Goal: Task Accomplishment & Management: Use online tool/utility

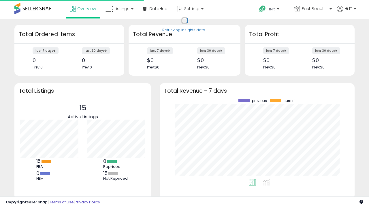
scroll to position [80, 183]
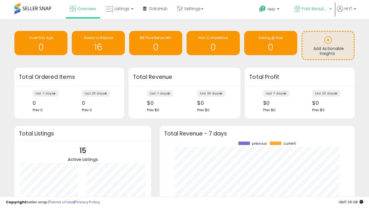
click at [312, 9] on span "Fast Beauty ([GEOGRAPHIC_DATA])" at bounding box center [315, 9] width 26 height 6
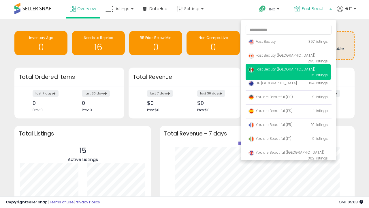
click at [288, 139] on span "You are Beautiful (IT)" at bounding box center [269, 138] width 43 height 5
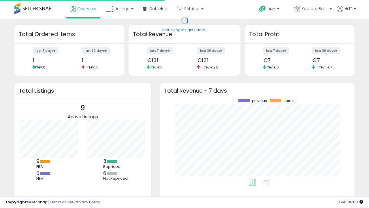
scroll to position [80, 183]
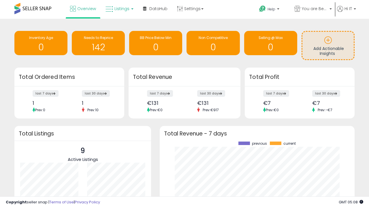
click at [119, 9] on span "Listings" at bounding box center [121, 9] width 15 height 6
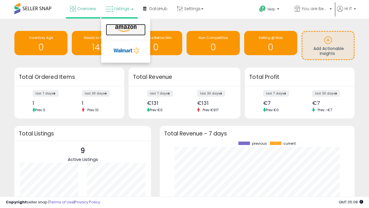
click at [125, 29] on icon at bounding box center [125, 28] width 25 height 7
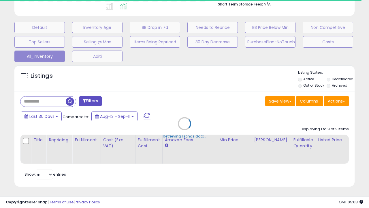
scroll to position [0, 4]
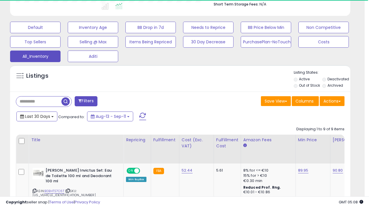
click at [37, 116] on span "Last 30 Days" at bounding box center [37, 116] width 25 height 6
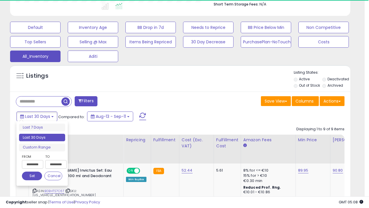
click at [42, 137] on li "Last 30 Days" at bounding box center [42, 137] width 46 height 8
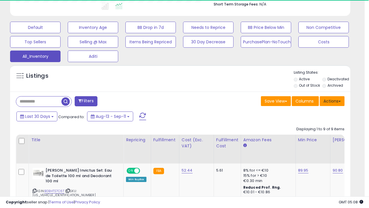
click at [332, 100] on button "Actions" at bounding box center [332, 101] width 25 height 10
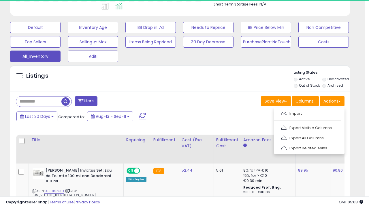
click at [308, 137] on link "Export All Columns" at bounding box center [308, 137] width 63 height 9
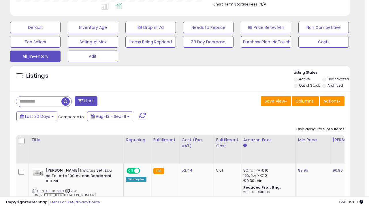
scroll to position [118, 197]
